Goal: Task Accomplishment & Management: Manage account settings

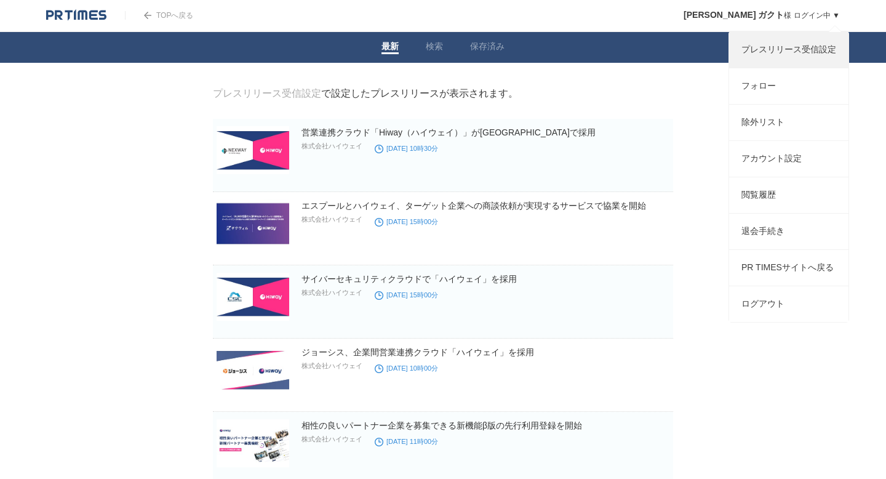
click at [764, 44] on link "プレスリリース受信設定" at bounding box center [788, 50] width 119 height 36
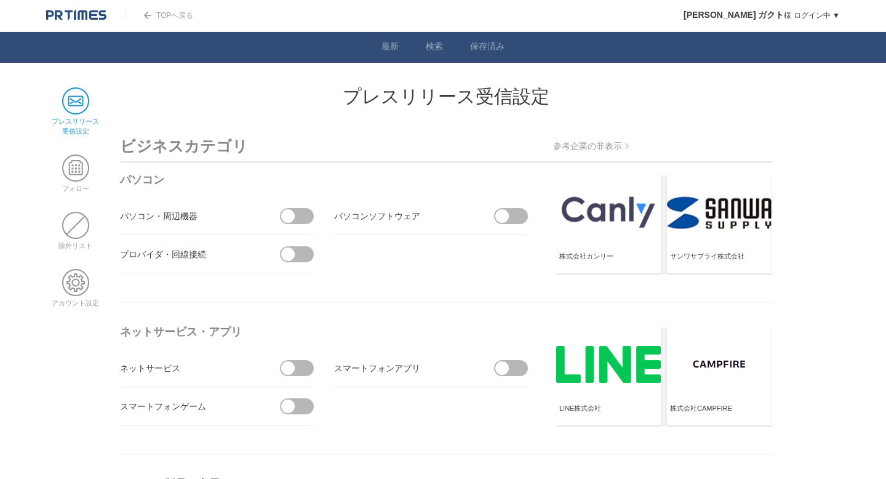
click at [76, 266] on ul "プレスリリース 受信設定 フォロー 除外リスト アカウント設定" at bounding box center [75, 197] width 52 height 220
click at [76, 283] on span at bounding box center [75, 282] width 27 height 27
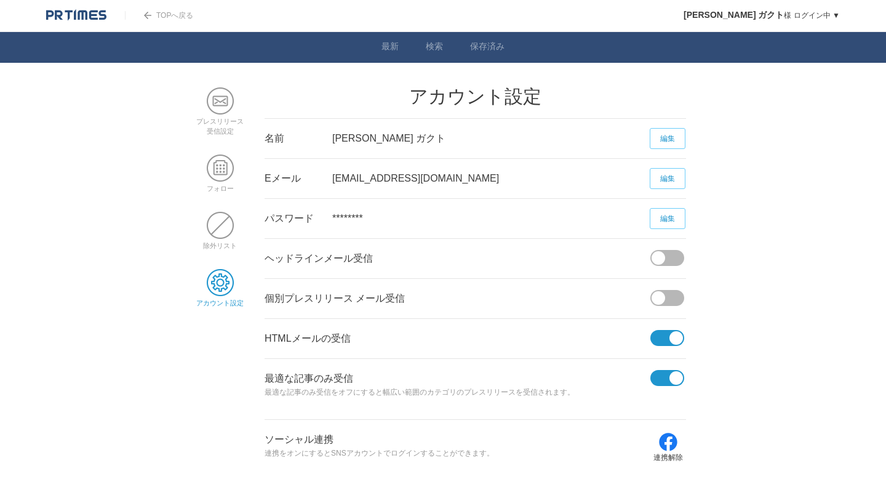
scroll to position [34, 0]
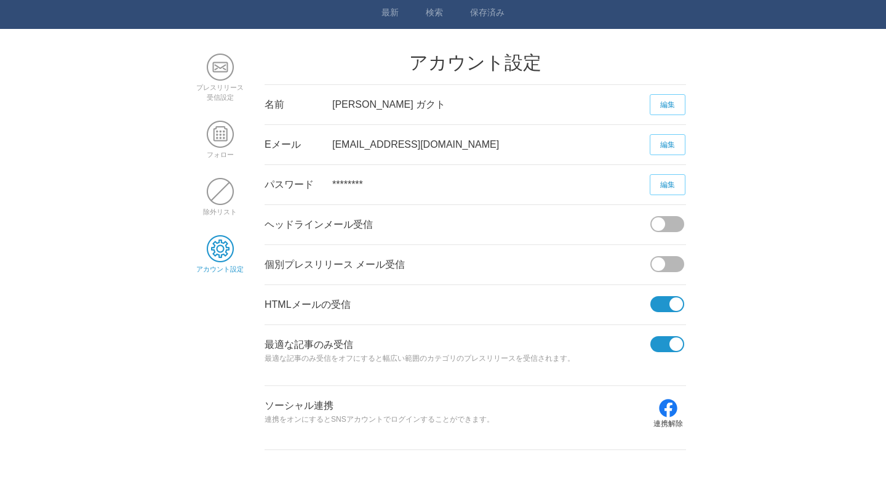
click at [658, 345] on span at bounding box center [663, 344] width 26 height 16
click at [0, 0] on input "checkbox" at bounding box center [0, 0] width 0 height 0
click at [661, 303] on span at bounding box center [663, 304] width 26 height 16
click at [0, 0] on input "checkbox" at bounding box center [0, 0] width 0 height 0
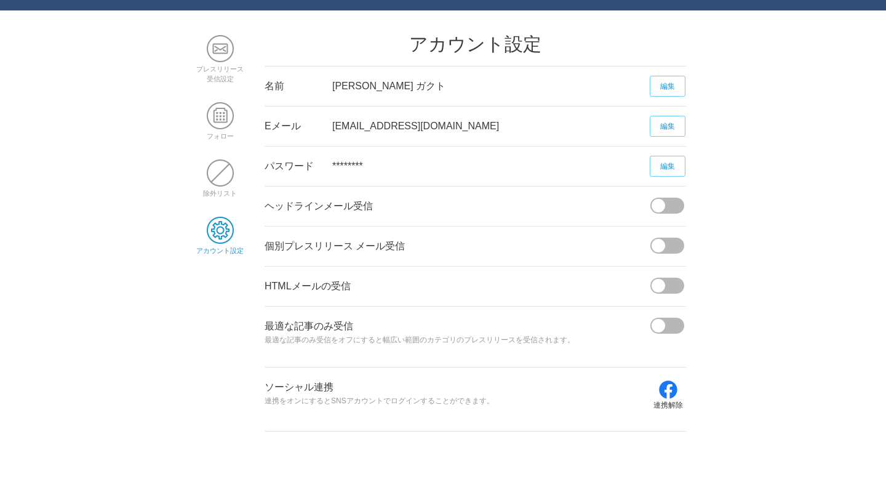
scroll to position [0, 0]
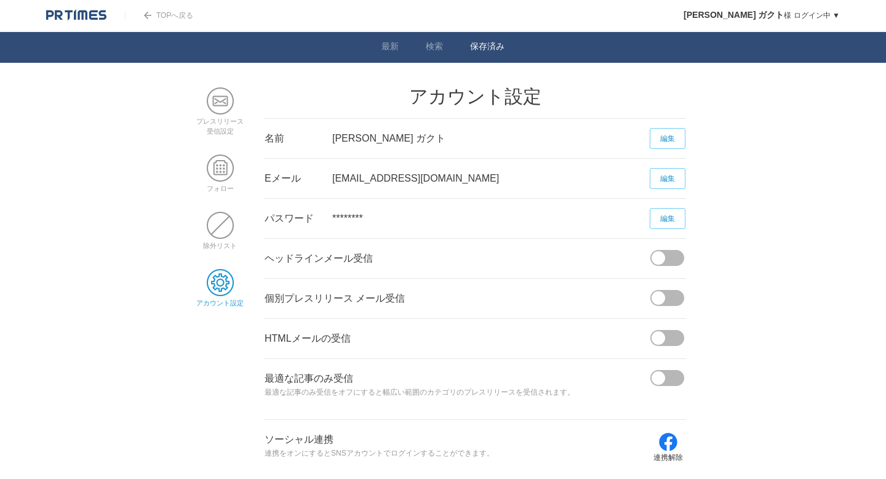
click at [493, 46] on link "保存済み" at bounding box center [487, 47] width 34 height 13
